Goal: Check status: Check status

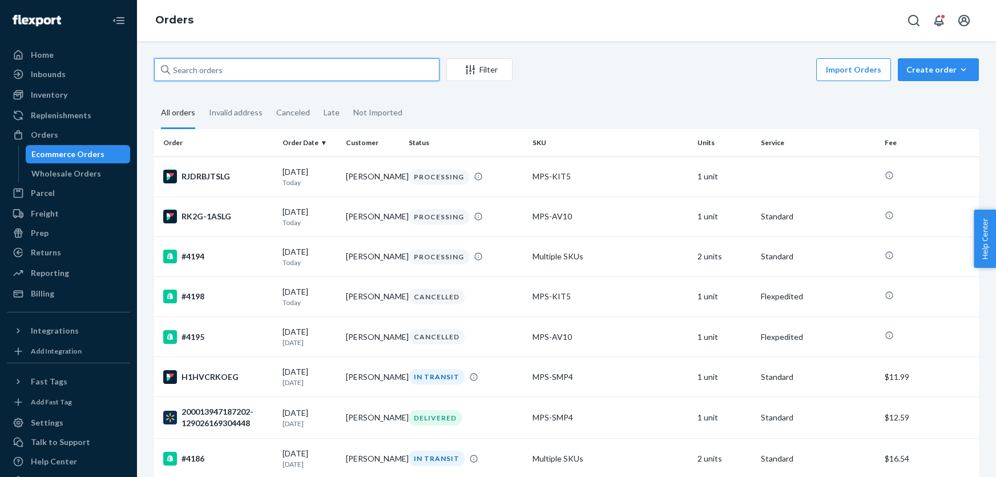
drag, startPoint x: 0, startPoint y: 0, endPoint x: 209, endPoint y: 71, distance: 220.8
click at [209, 71] on input "text" at bounding box center [296, 69] width 285 height 23
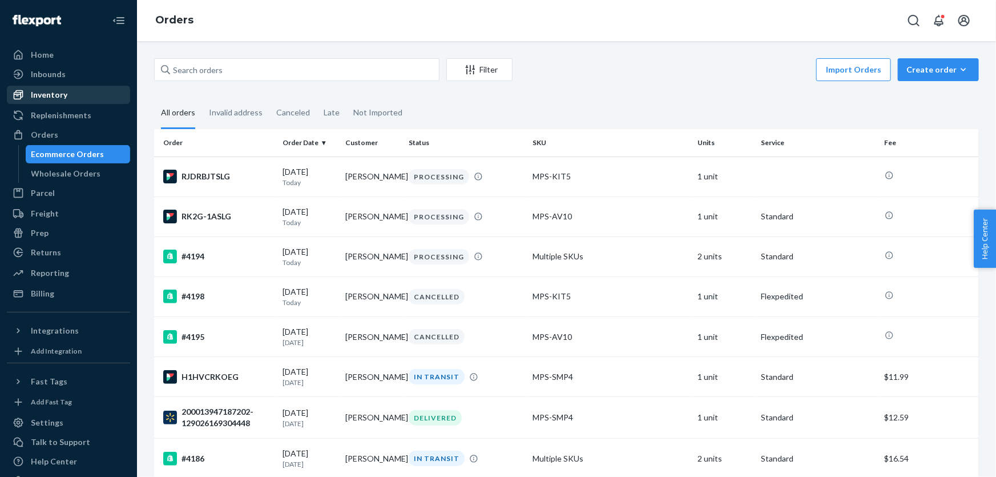
click at [65, 91] on div "Inventory" at bounding box center [49, 94] width 37 height 11
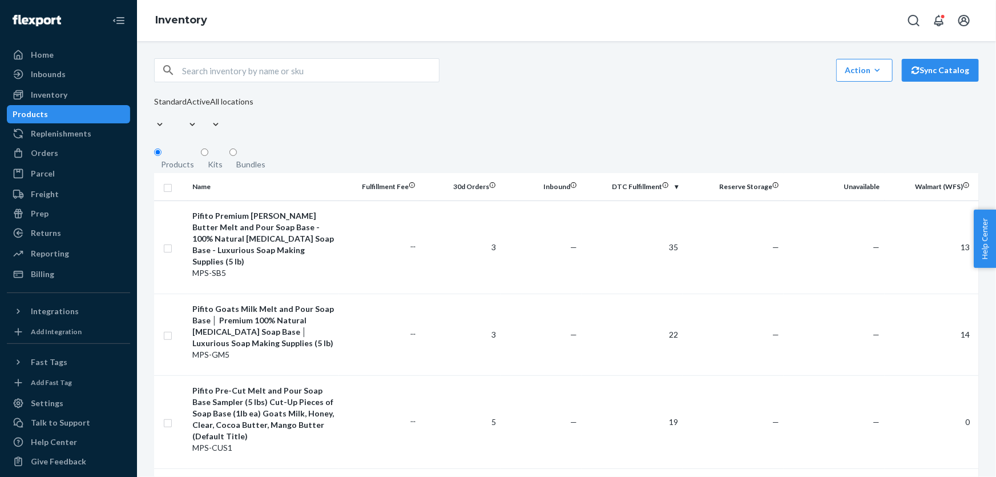
click at [190, 71] on input "text" at bounding box center [310, 70] width 257 height 23
paste input "MPS-SMP3"
type input "MPS-SMP3"
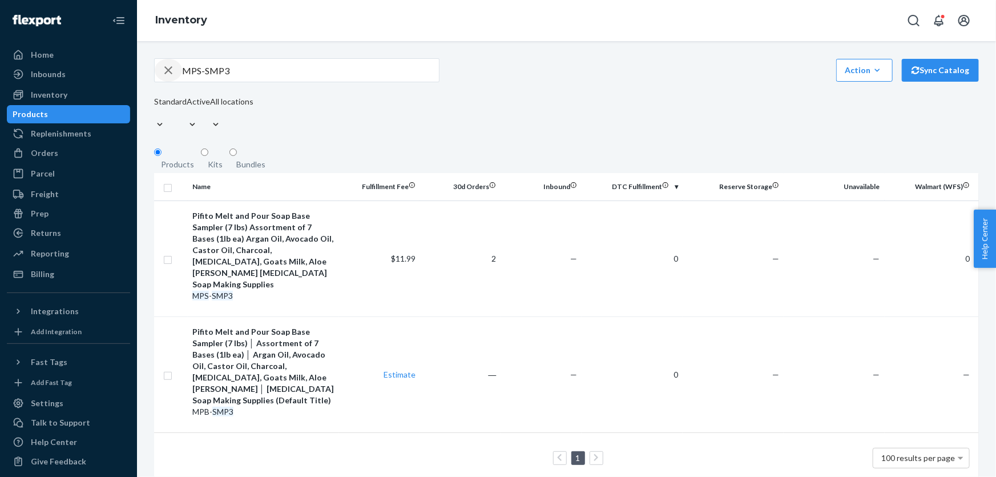
click at [166, 70] on icon "button" at bounding box center [169, 70] width 14 height 23
click at [67, 148] on div "Orders" at bounding box center [68, 153] width 121 height 16
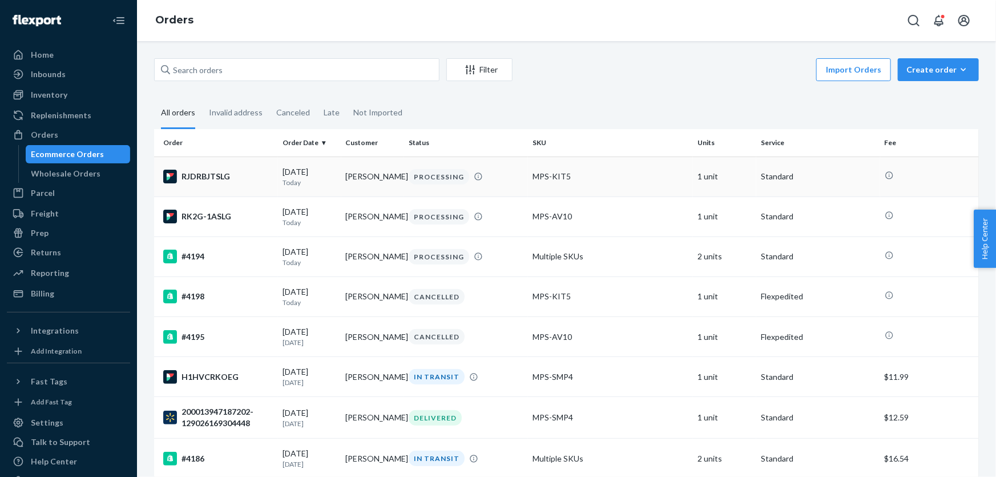
click at [233, 174] on div "RJDRBJTSLG" at bounding box center [218, 177] width 110 height 14
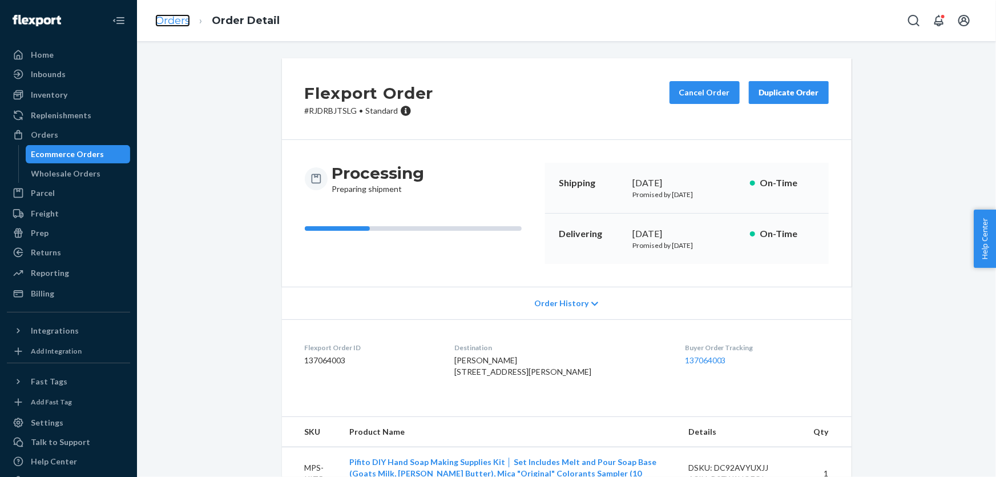
click at [172, 17] on link "Orders" at bounding box center [172, 20] width 35 height 13
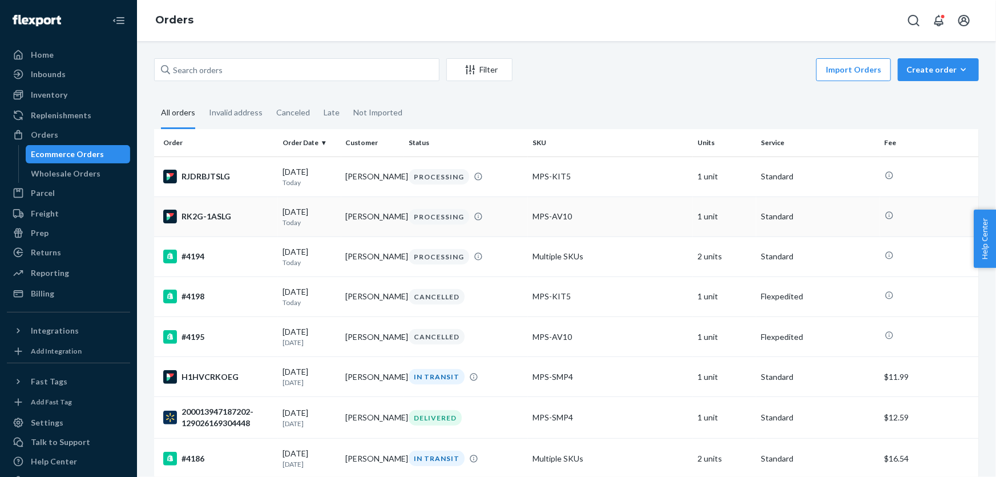
click at [337, 223] on td "[DATE] [DATE]" at bounding box center [309, 216] width 63 height 40
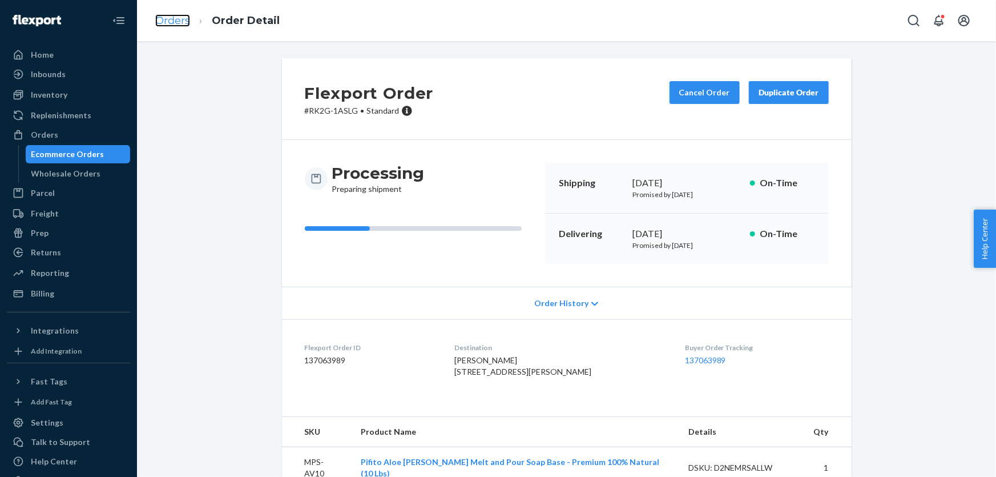
click at [161, 23] on link "Orders" at bounding box center [172, 20] width 35 height 13
